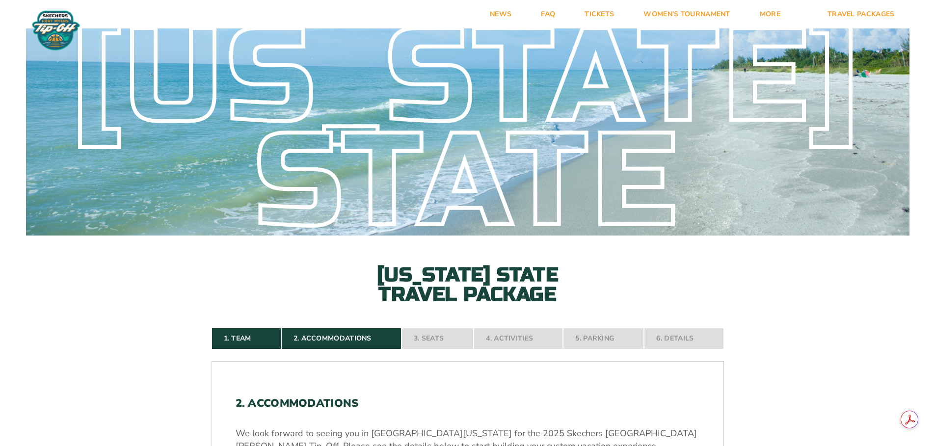
select select
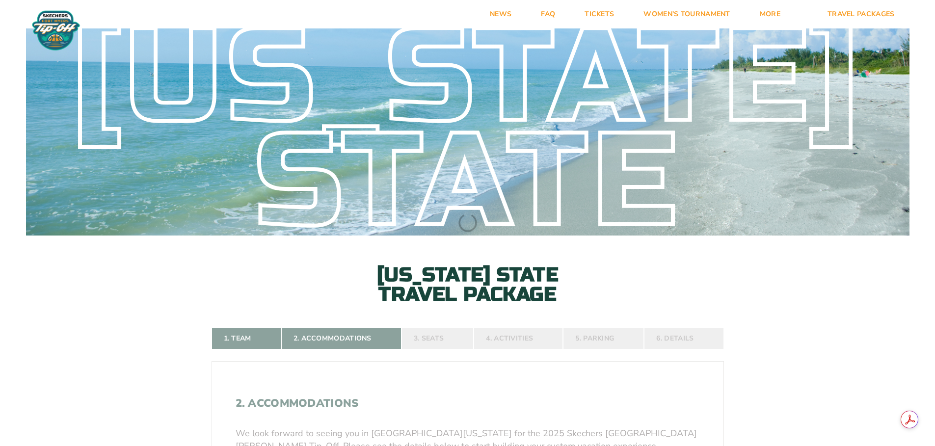
select select
